Goal: Transaction & Acquisition: Purchase product/service

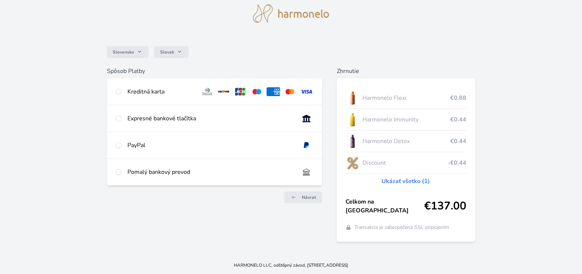
scroll to position [47, 0]
click at [122, 93] on input "radio" at bounding box center [119, 92] width 6 height 6
radio input "true"
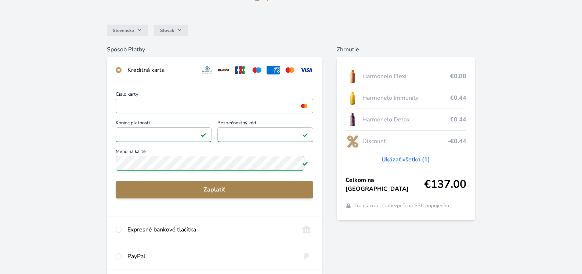
click at [220, 194] on span "Zaplatiť" at bounding box center [215, 189] width 186 height 9
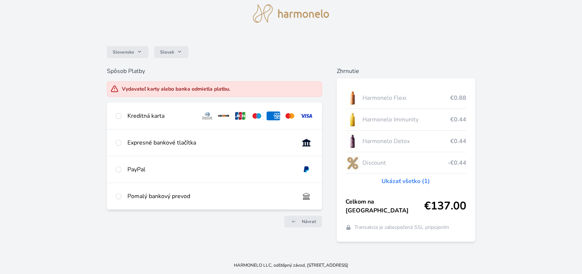
scroll to position [73, 0]
click at [122, 199] on input "radio" at bounding box center [119, 196] width 6 height 6
radio input "true"
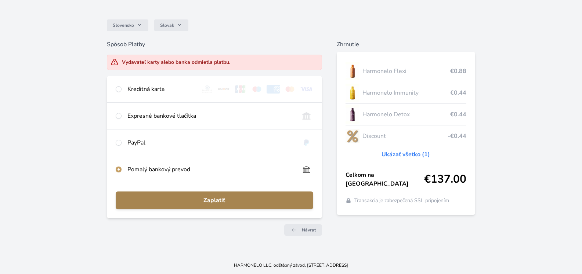
click at [238, 205] on span "Zaplatiť" at bounding box center [215, 200] width 186 height 9
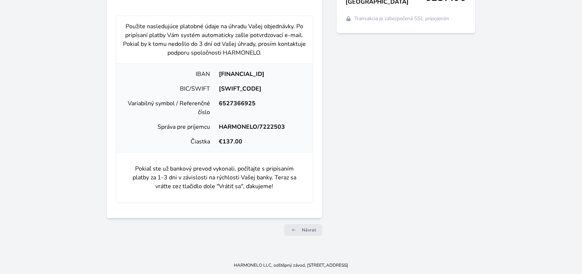
scroll to position [294, 0]
drag, startPoint x: 296, startPoint y: 102, endPoint x: 189, endPoint y: 102, distance: 106.8
click at [214, 79] on div "[FINANCIAL_ID]" at bounding box center [260, 74] width 92 height 9
copy div "[FINANCIAL_ID]"
drag, startPoint x: 267, startPoint y: 138, endPoint x: 215, endPoint y: 137, distance: 52.2
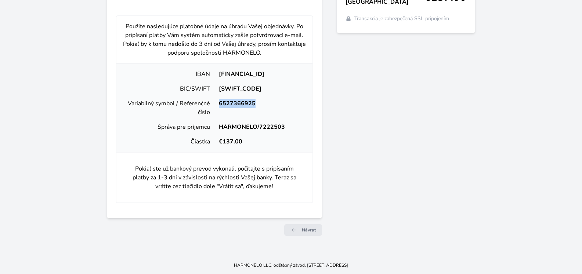
click at [215, 117] on div "6527366925" at bounding box center [260, 108] width 92 height 18
copy div "6527366925"
click at [294, 117] on div "6527366925" at bounding box center [260, 108] width 92 height 18
drag, startPoint x: 303, startPoint y: 167, endPoint x: 216, endPoint y: 166, distance: 86.3
click at [216, 134] on div "Správa pre príjemcu HARMONELO/7222503" at bounding box center [214, 127] width 190 height 15
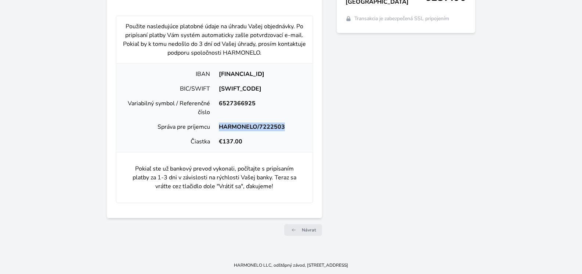
copy div "HARMONELO/7222503"
click at [362, 156] on div "Zhrnutie Harmonelo Flexi €0.88 Harmonelo Immunity €0.44 Harmonelo Detox €0.44 D…" at bounding box center [406, 50] width 138 height 384
click at [306, 227] on span "Návrat" at bounding box center [309, 230] width 14 height 6
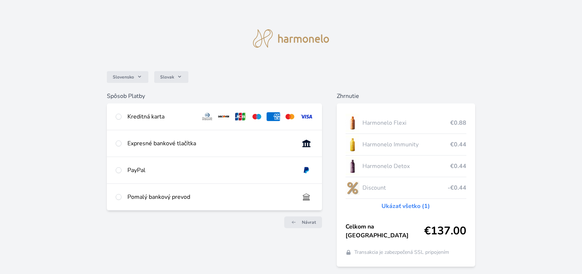
scroll to position [83, 0]
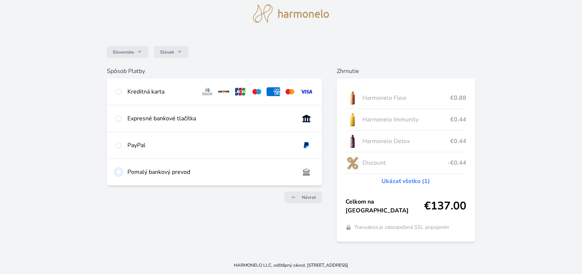
click at [122, 169] on input "radio" at bounding box center [119, 172] width 6 height 6
radio input "true"
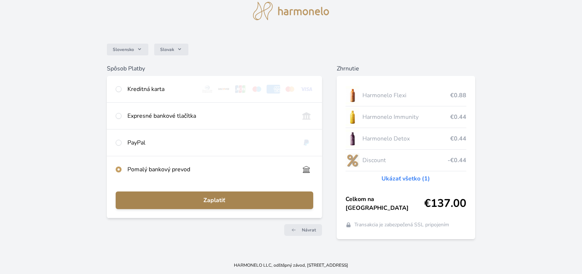
click at [210, 199] on span "Zaplatiť" at bounding box center [215, 200] width 186 height 9
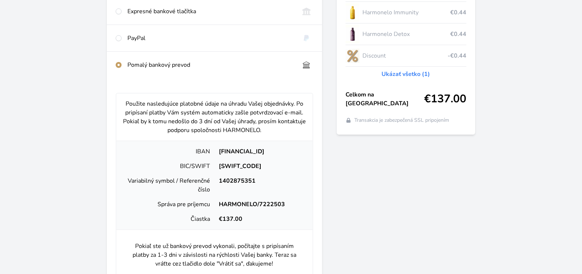
scroll to position [22, 0]
